Goal: Task Accomplishment & Management: Use online tool/utility

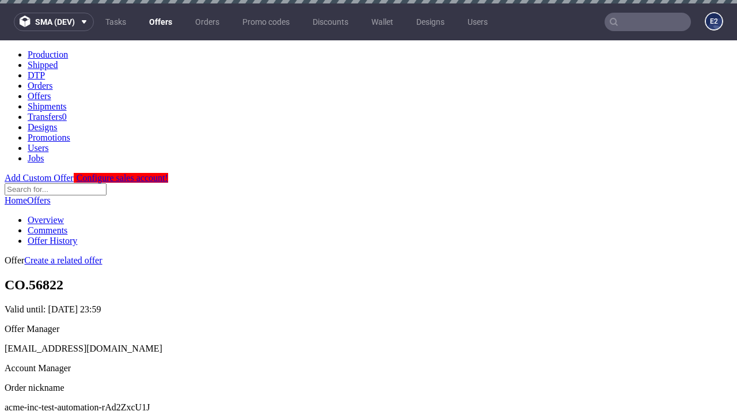
scroll to position [3, 0]
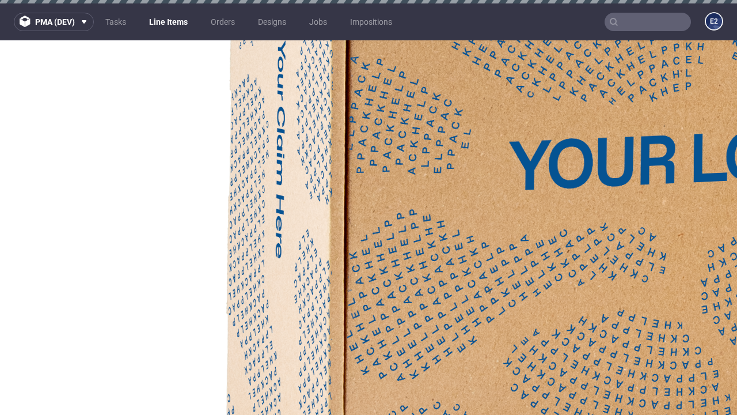
select select "accepted"
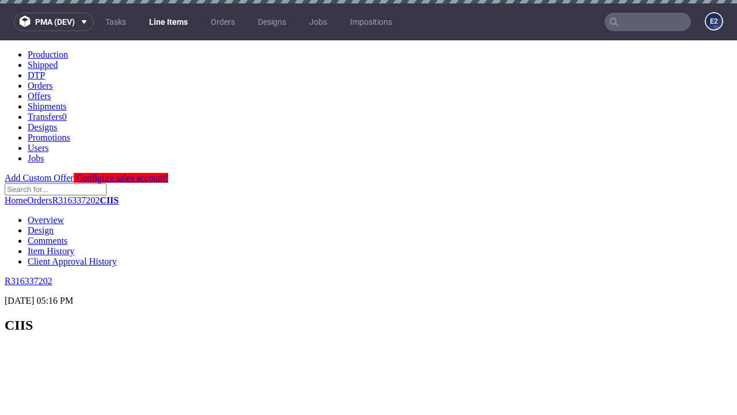
scroll to position [1467, 0]
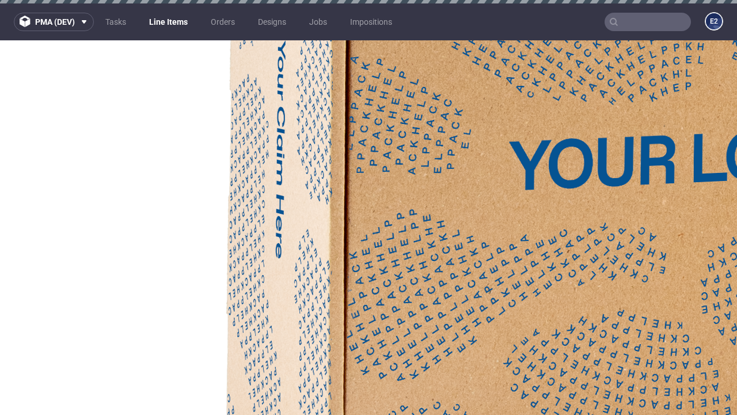
select select "received"
select select "accepted_dtp_issue_reprint"
